Goal: Information Seeking & Learning: Check status

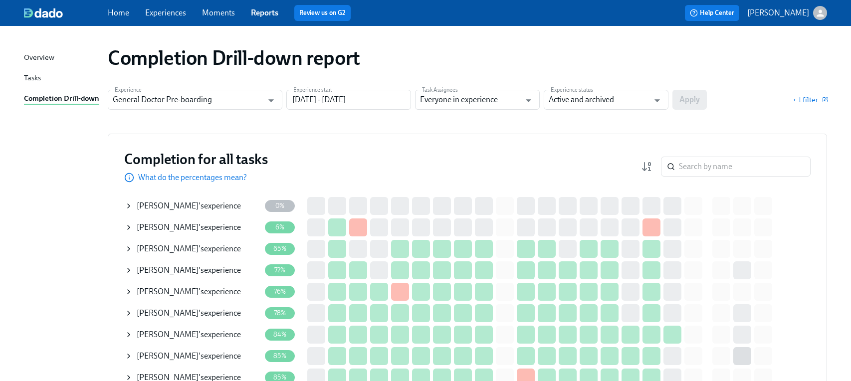
drag, startPoint x: 403, startPoint y: 69, endPoint x: 431, endPoint y: 68, distance: 28.4
click at [404, 77] on div "Completion Drill-down report" at bounding box center [467, 58] width 735 height 40
click at [458, 57] on div "Completion Drill-down report" at bounding box center [467, 58] width 719 height 24
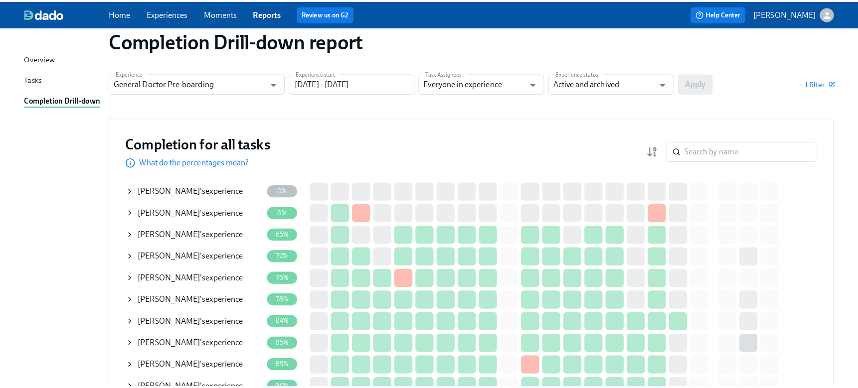
scroll to position [50, 0]
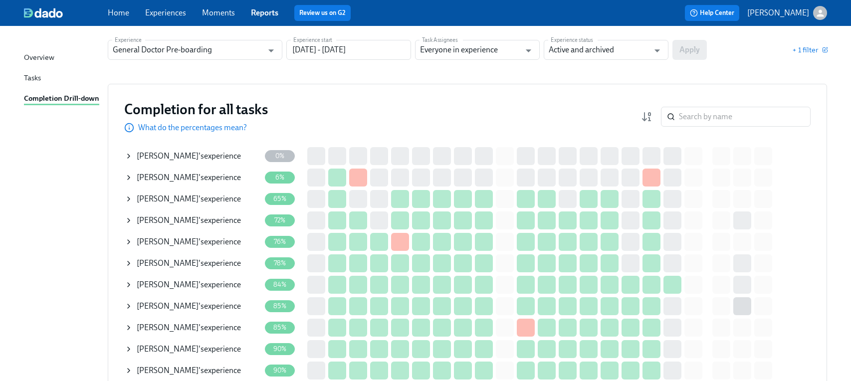
click at [406, 66] on section "Experience General Doctor Pre-boarding Experience Experience start [DATE] - [DA…" at bounding box center [467, 54] width 719 height 28
click at [168, 221] on span "[PERSON_NAME]" at bounding box center [168, 219] width 62 height 9
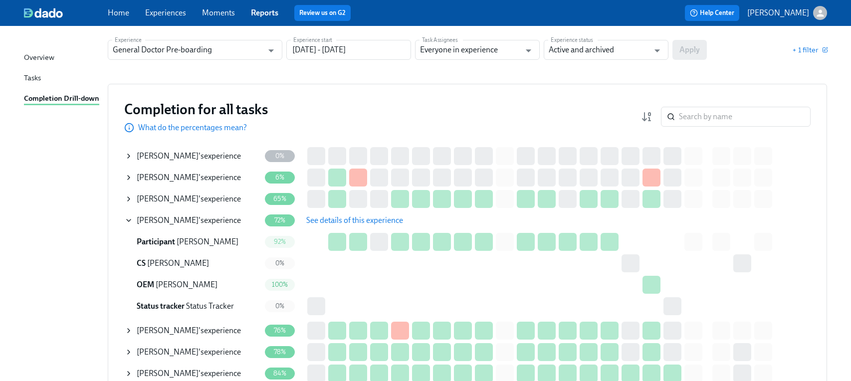
click at [364, 219] on span "See details of this experience" at bounding box center [354, 220] width 97 height 10
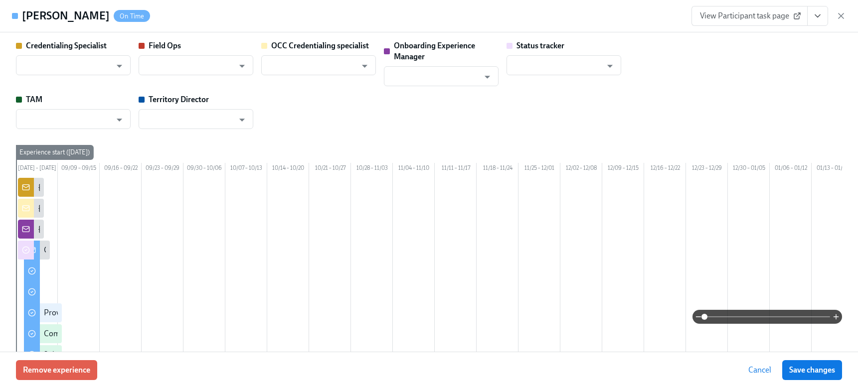
type input "[PERSON_NAME]"
type input "Status Tracker"
type input "[PERSON_NAME]"
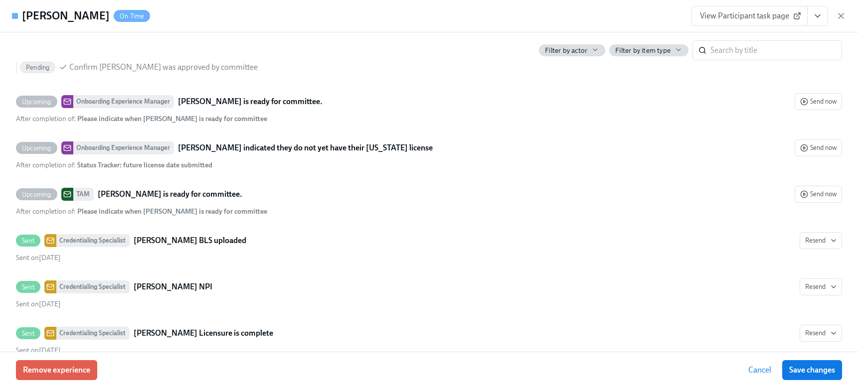
scroll to position [2842, 0]
